Goal: Task Accomplishment & Management: Manage account settings

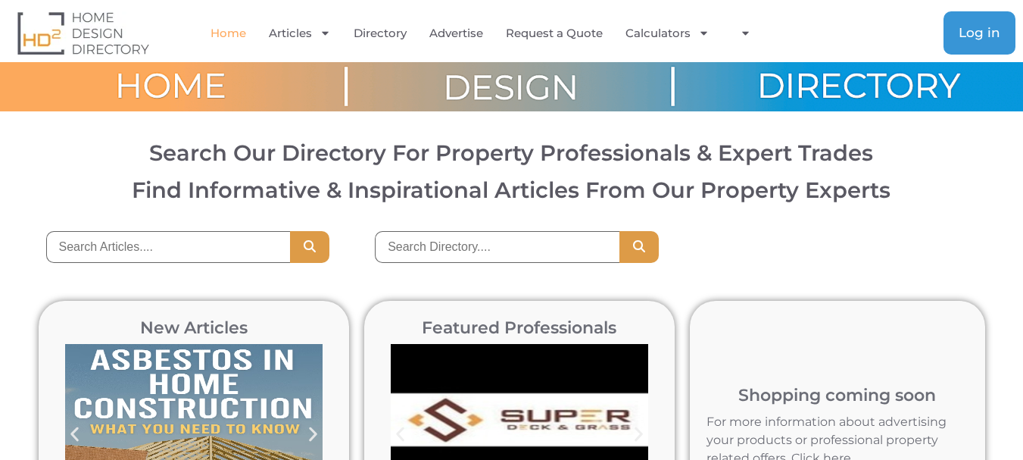
click at [978, 34] on span "Log in" at bounding box center [980, 33] width 42 height 13
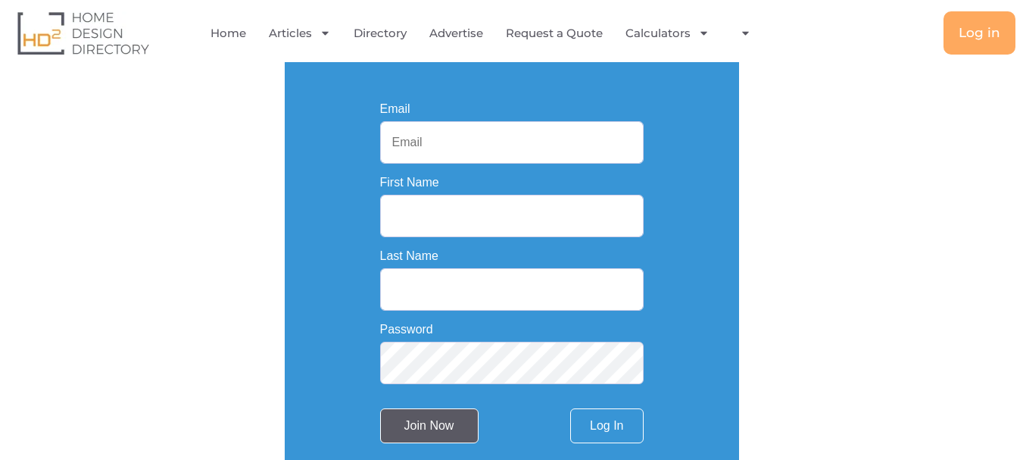
scroll to position [253, 0]
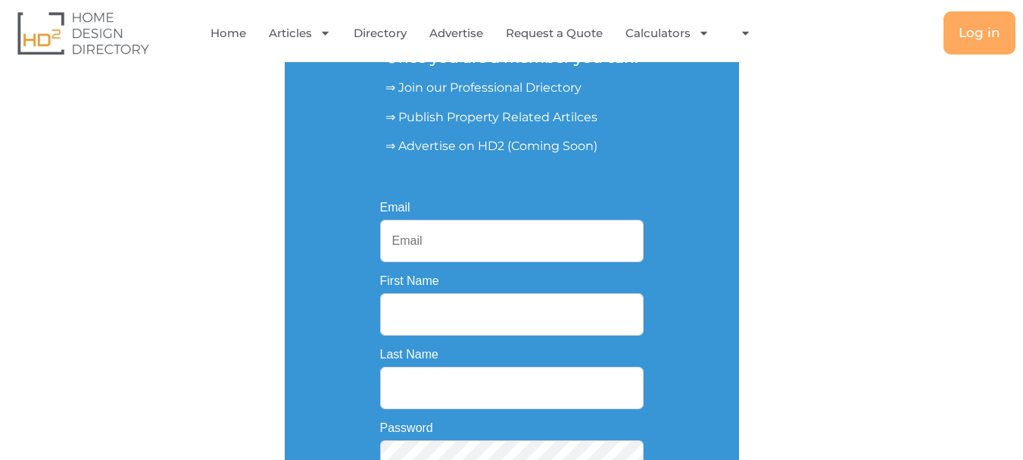
click at [443, 236] on input "Email" at bounding box center [512, 241] width 264 height 42
click at [428, 239] on input "Email" at bounding box center [512, 241] width 264 height 42
paste input "[EMAIL_ADDRESS][DOMAIN_NAME]"
type input "[EMAIL_ADDRESS][DOMAIN_NAME]"
click at [407, 328] on input "First Name" at bounding box center [512, 314] width 264 height 42
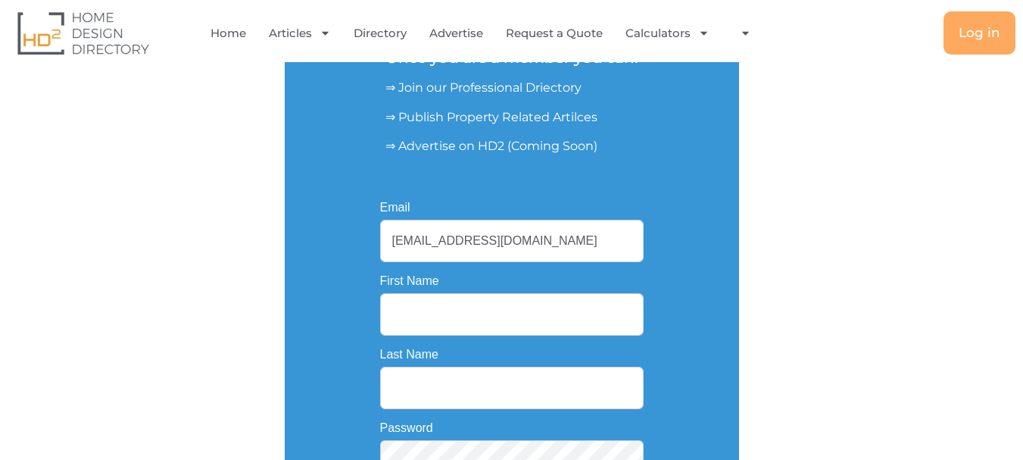
paste input "Tech Smart Electrical"
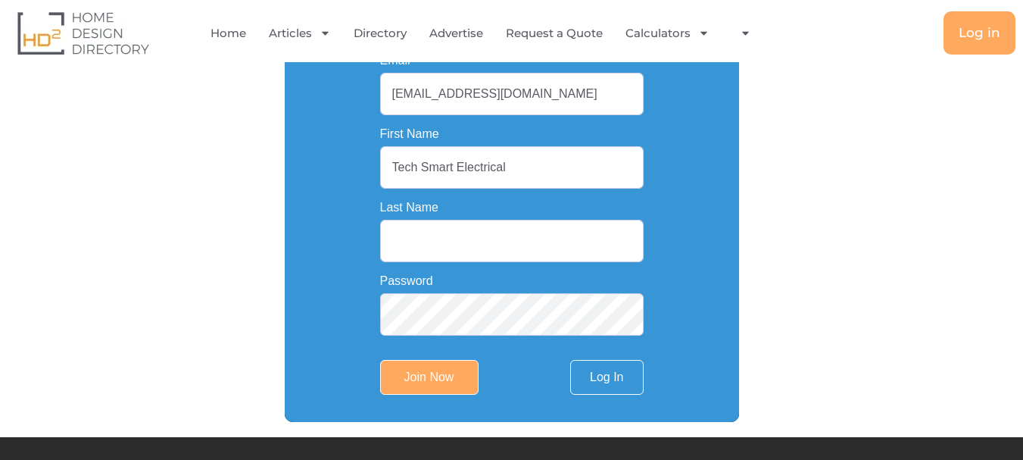
scroll to position [404, 0]
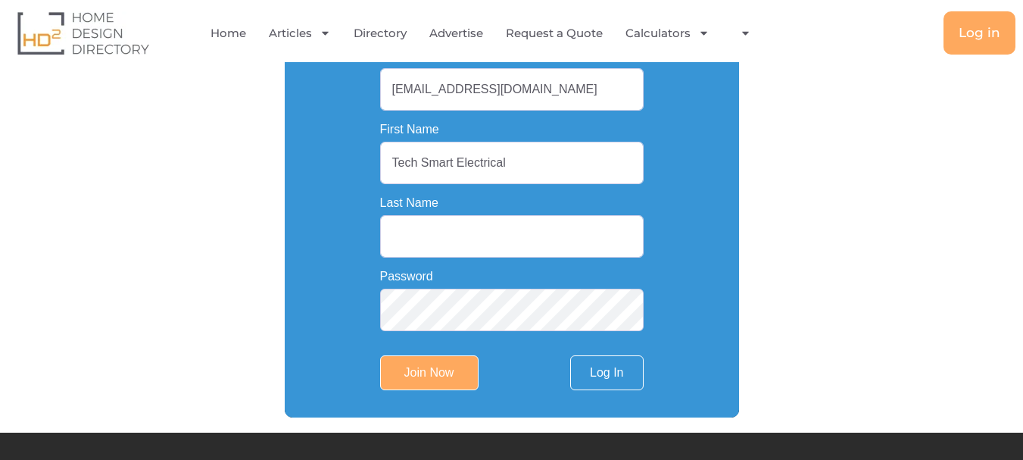
click at [472, 168] on input "Tech Smart Electrical" at bounding box center [512, 163] width 264 height 42
type input "Tech Smart"
click at [435, 251] on input "Last Name" at bounding box center [512, 236] width 264 height 42
paste input "Electrical"
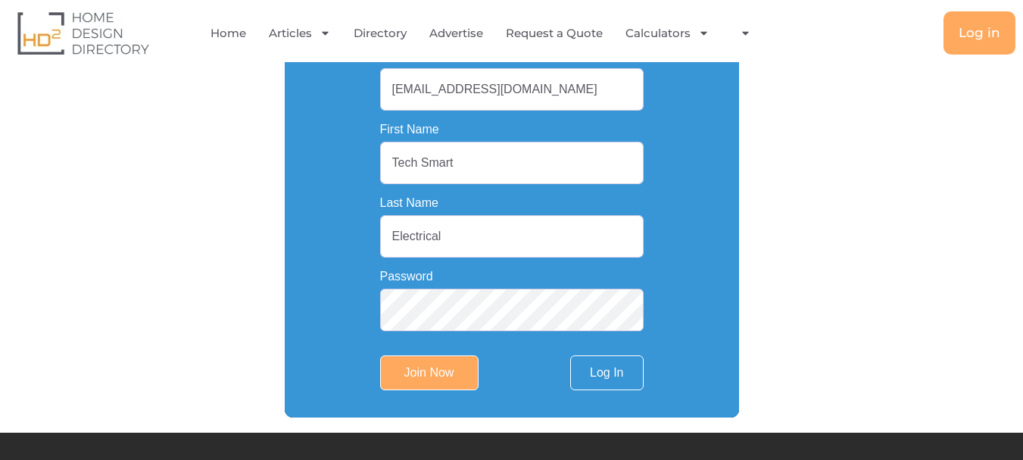
type input "Electrical"
click at [438, 371] on input "Join Now" at bounding box center [429, 372] width 98 height 35
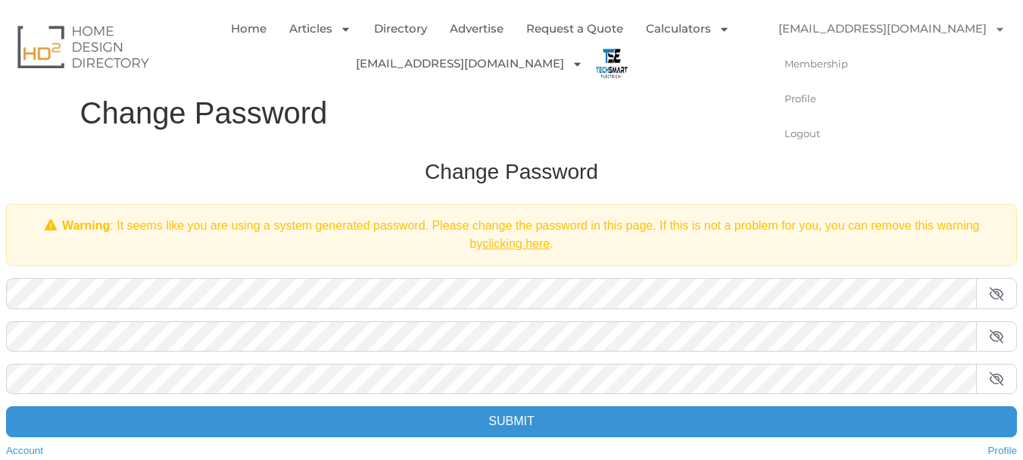
click at [892, 23] on link "[EMAIL_ADDRESS][DOMAIN_NAME]" at bounding box center [891, 28] width 257 height 35
click at [887, 26] on link "[EMAIL_ADDRESS][DOMAIN_NAME]" at bounding box center [891, 28] width 257 height 35
click at [826, 53] on link "Membership" at bounding box center [813, 63] width 100 height 35
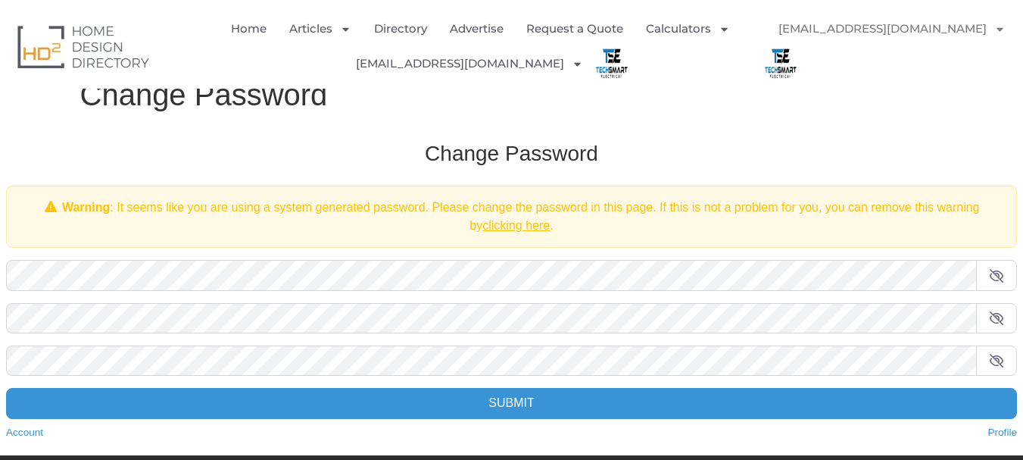
scroll to position [76, 0]
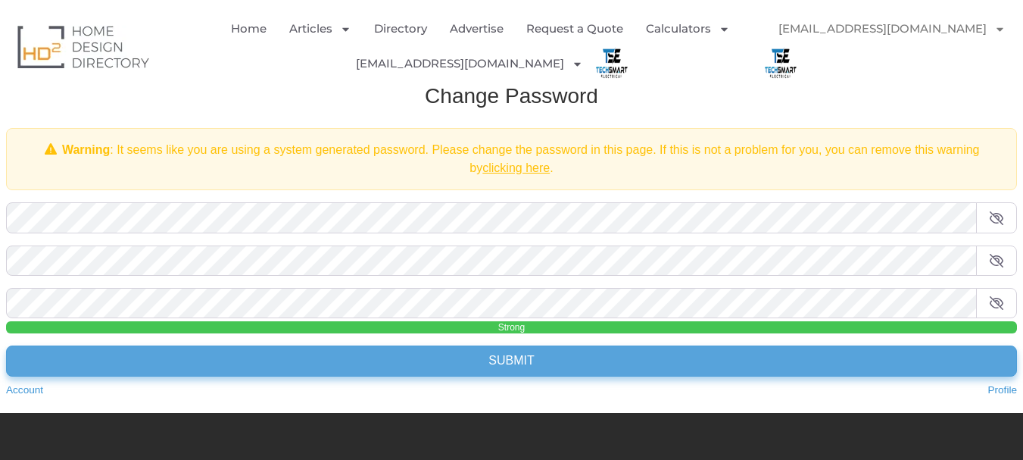
click at [498, 370] on input "Submit" at bounding box center [511, 360] width 1011 height 30
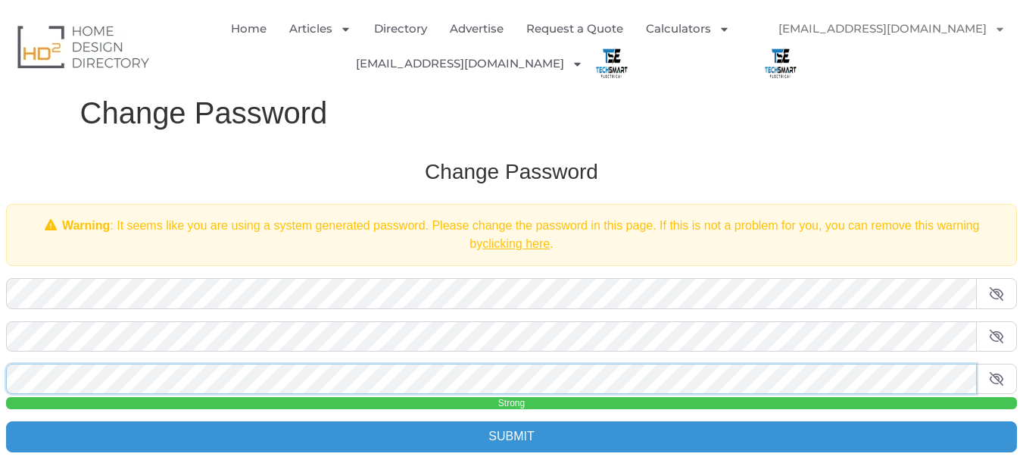
scroll to position [204, 0]
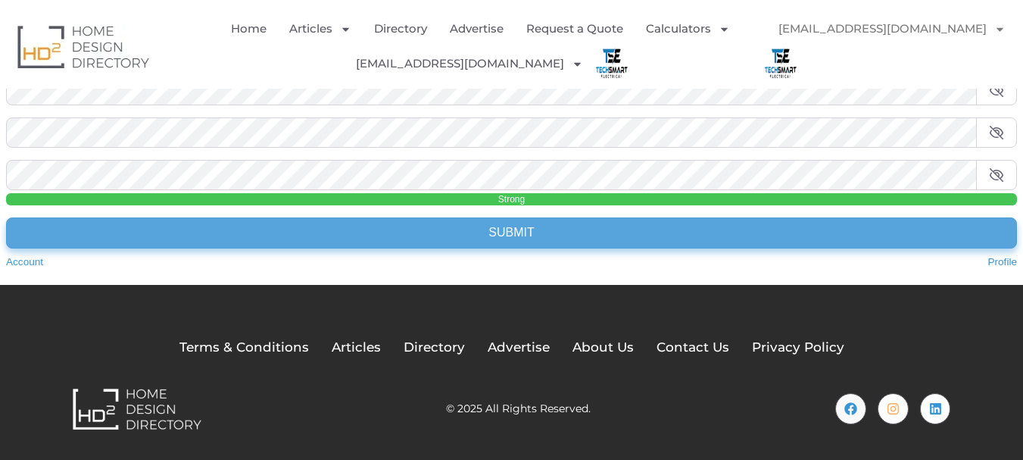
click at [497, 234] on input "Submit" at bounding box center [511, 232] width 1011 height 30
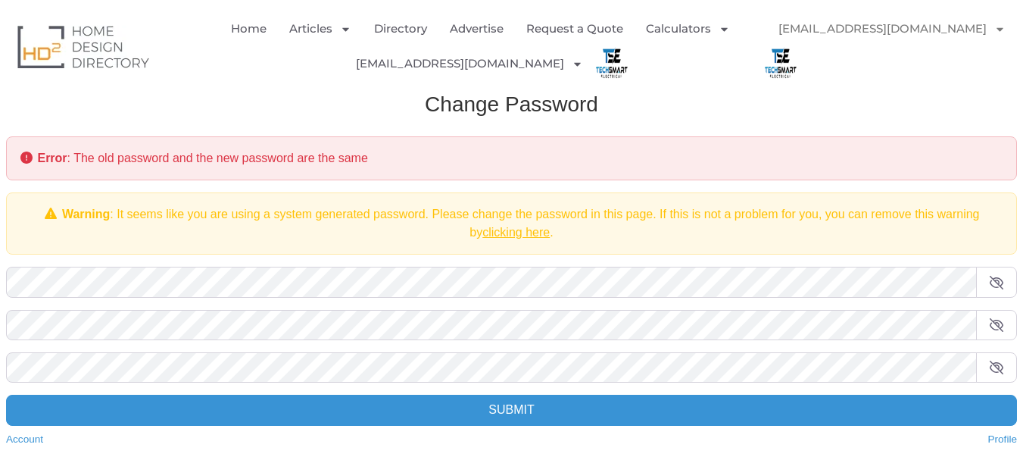
scroll to position [151, 0]
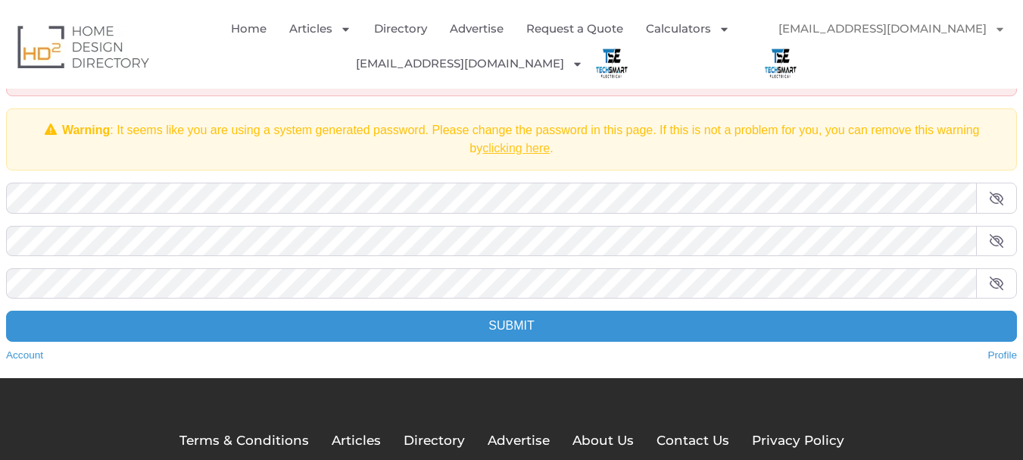
click at [515, 147] on link "clicking here" at bounding box center [515, 148] width 67 height 13
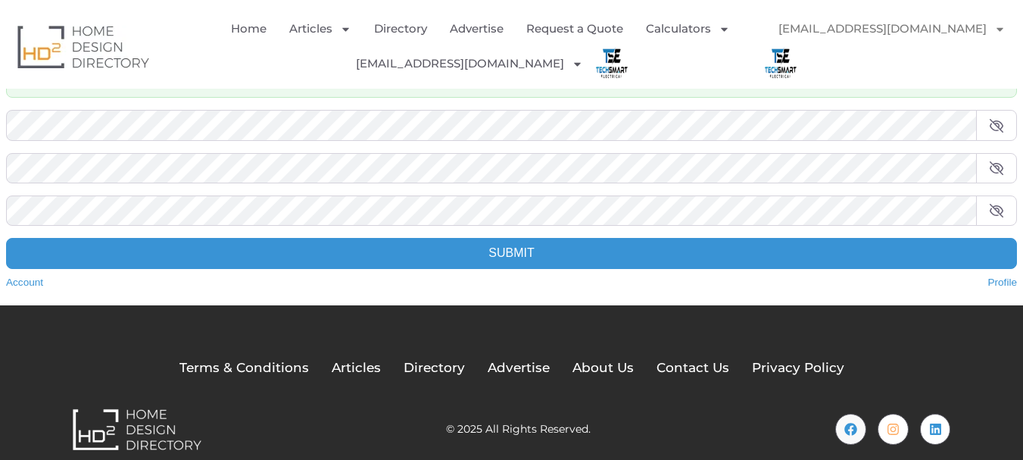
scroll to position [151, 0]
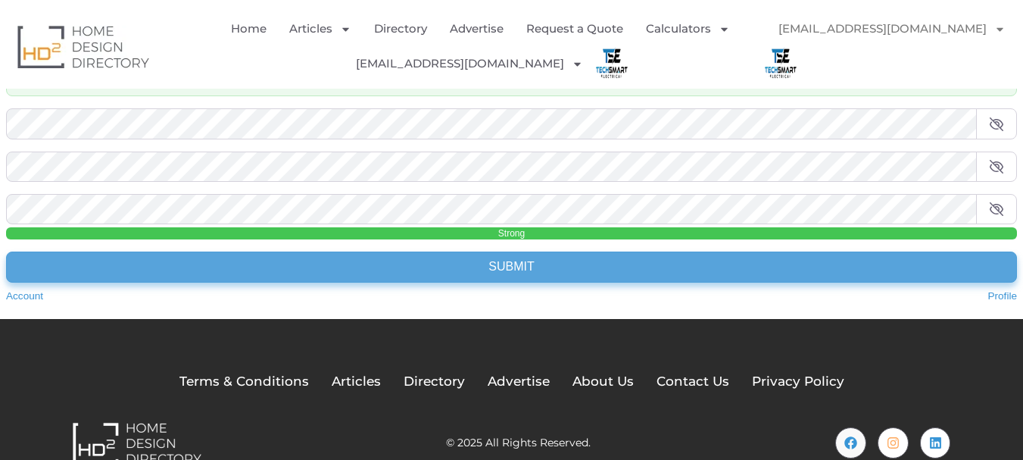
click at [463, 266] on input "Submit" at bounding box center [511, 266] width 1011 height 30
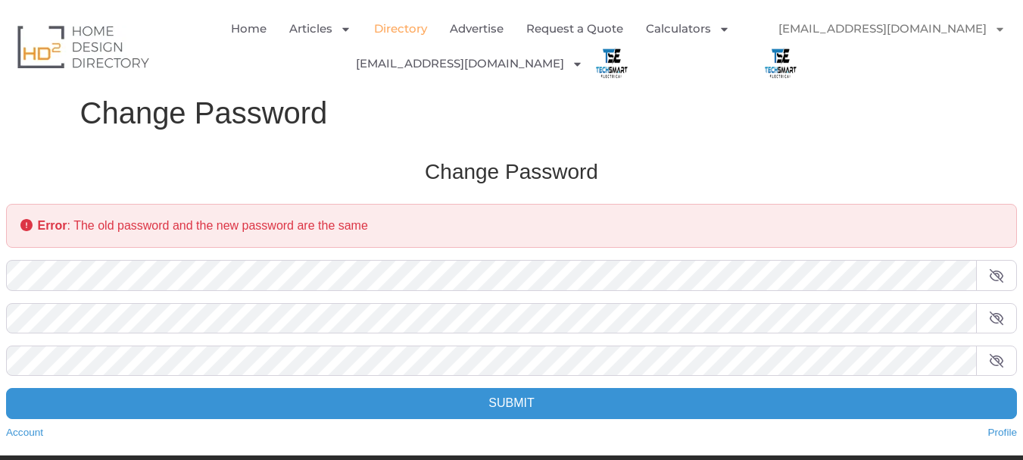
click at [414, 25] on link "Directory" at bounding box center [400, 28] width 53 height 35
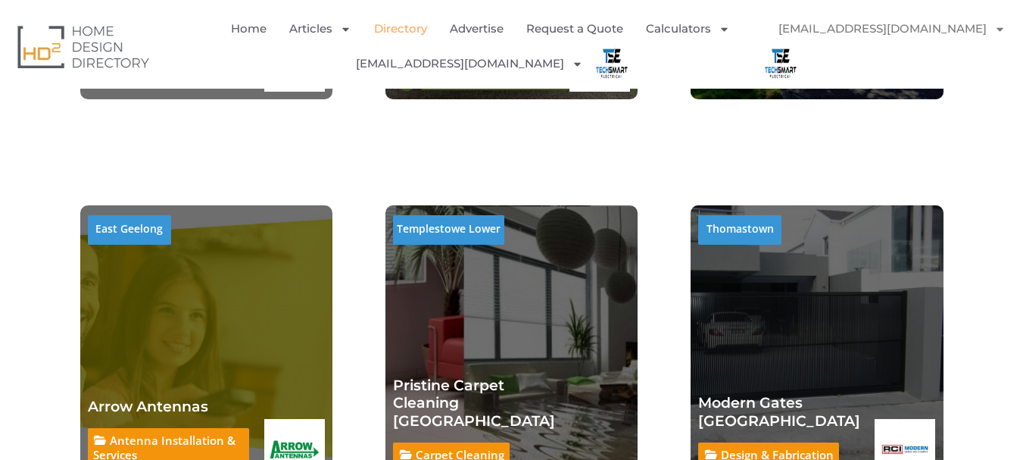
scroll to position [2802, 0]
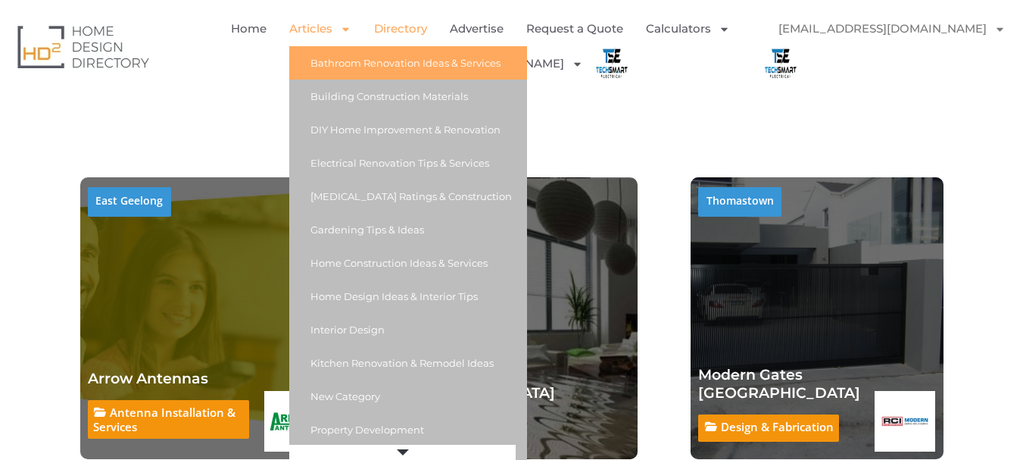
click at [395, 57] on link "Bathroom Renovation Ideas & Services" at bounding box center [408, 62] width 238 height 33
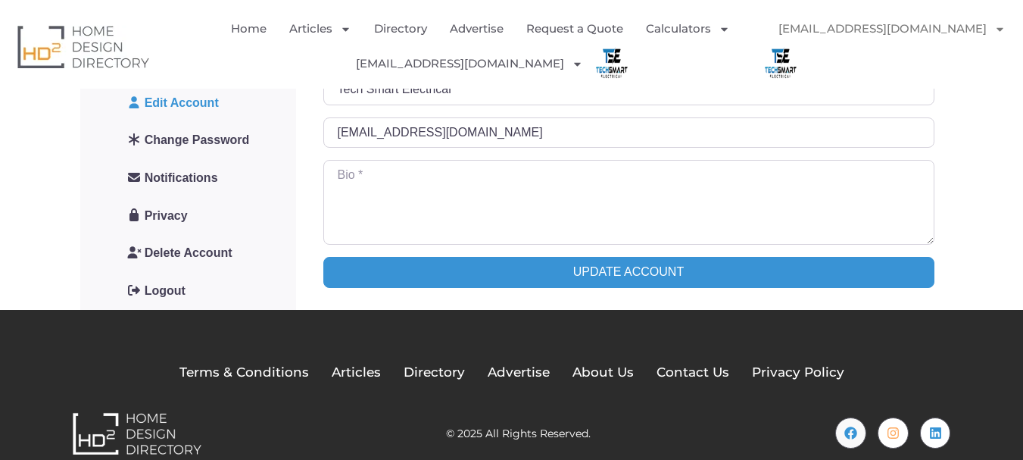
scroll to position [225, 0]
